Goal: Task Accomplishment & Management: Manage account settings

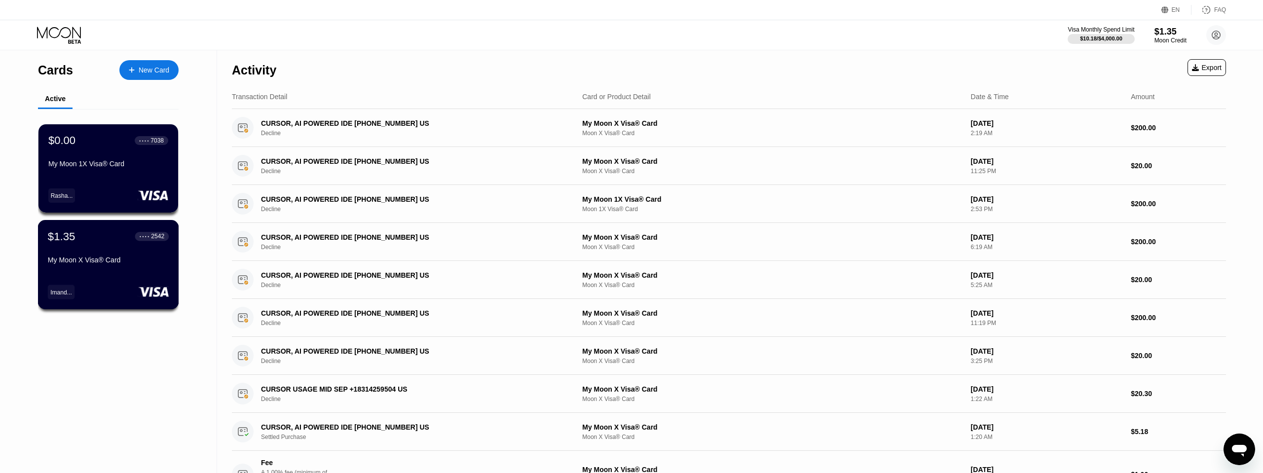
click at [79, 257] on div "My Moon X Visa® Card" at bounding box center [108, 260] width 121 height 8
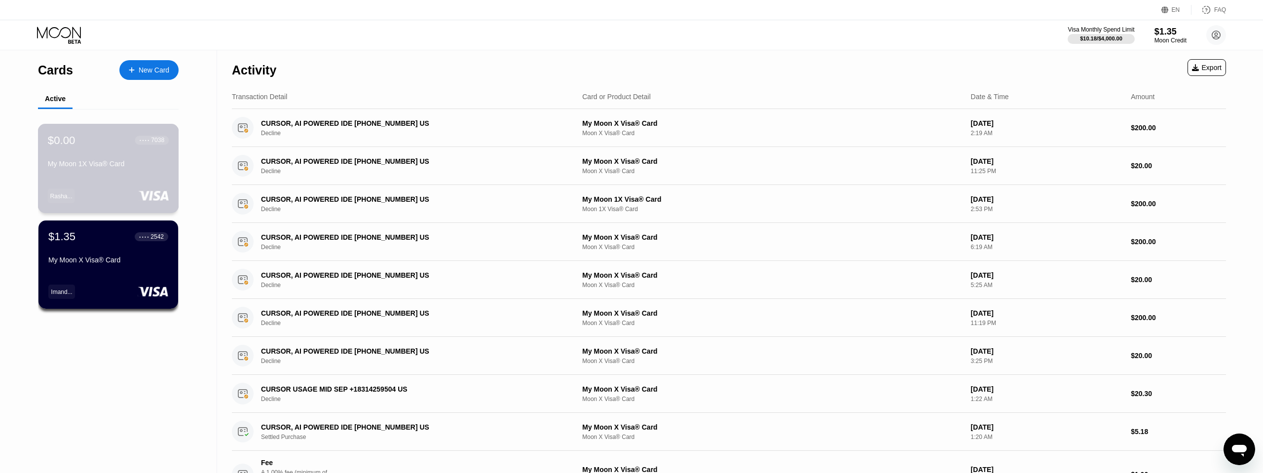
click at [95, 145] on div "$0.00 ● ● ● ● 7038" at bounding box center [108, 140] width 121 height 13
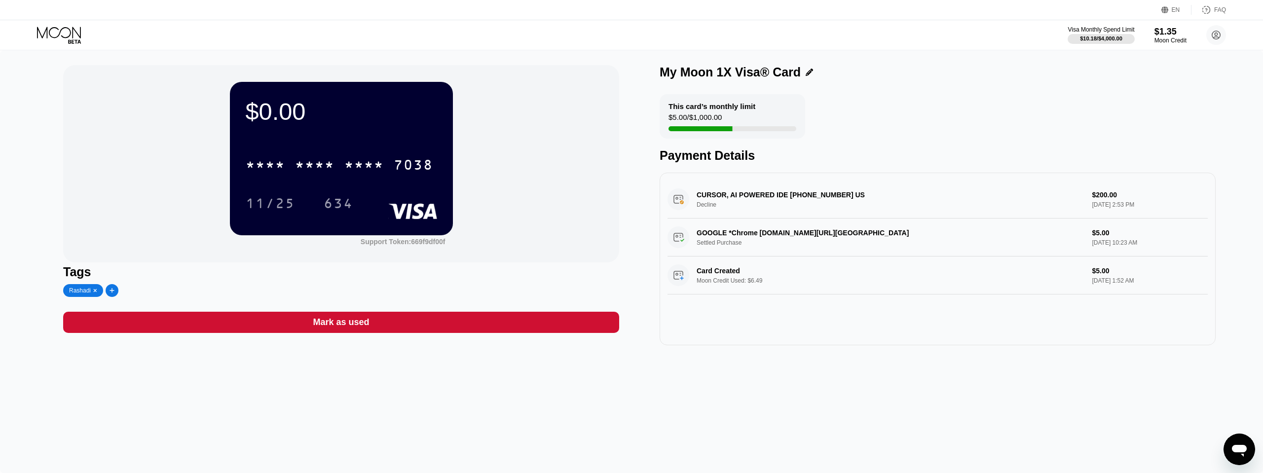
click at [718, 117] on div "$5.00 / $1,000.00" at bounding box center [695, 119] width 53 height 13
click at [1100, 34] on div at bounding box center [1101, 39] width 68 height 10
